Goal: Task Accomplishment & Management: Complete application form

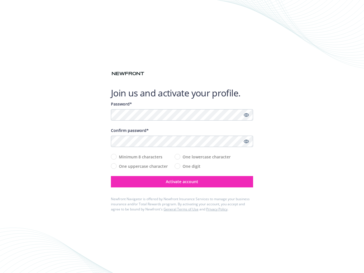
click at [247, 115] on icon "Show password" at bounding box center [246, 114] width 5 height 5
click at [247, 142] on icon "Show password" at bounding box center [246, 141] width 5 height 5
click at [182, 182] on span "Activate account" at bounding box center [182, 181] width 32 height 5
